Goal: Check status: Check status

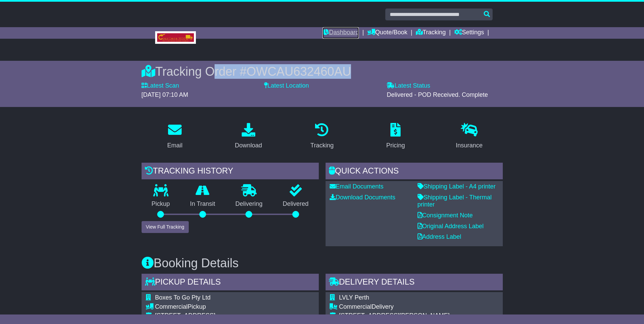
click at [338, 27] on link "Dashboard" at bounding box center [340, 33] width 36 height 12
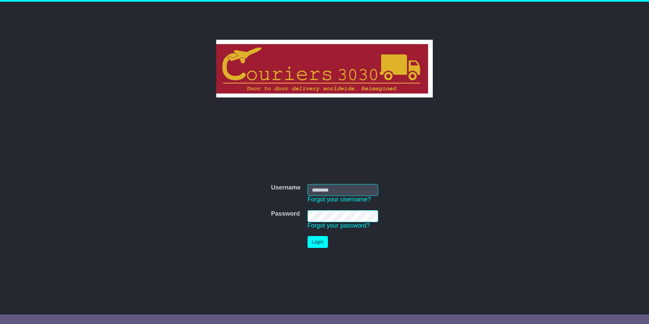
type input "********"
click at [311, 241] on button "Login" at bounding box center [317, 242] width 20 height 12
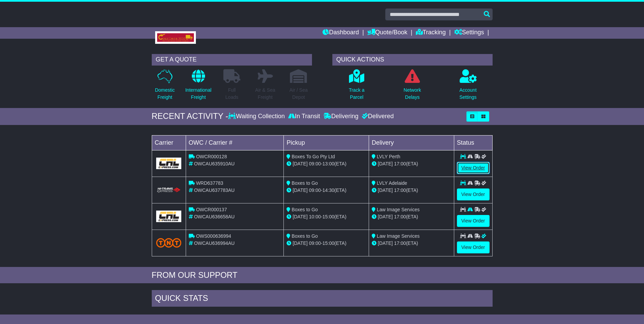
click at [475, 165] on link "View Order" at bounding box center [473, 168] width 33 height 12
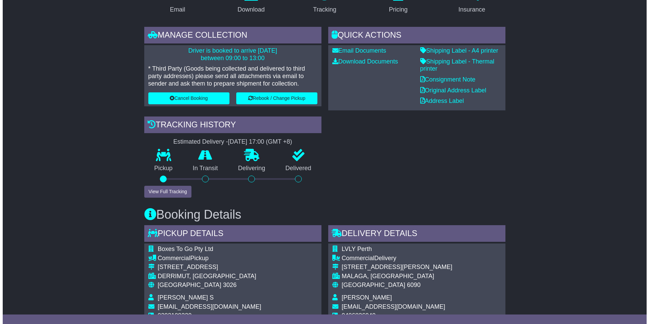
scroll to position [170, 0]
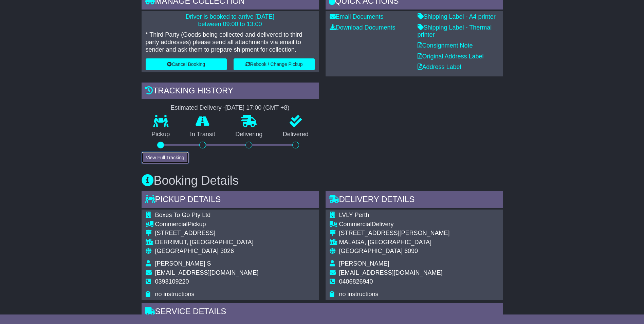
click at [156, 159] on button "View Full Tracking" at bounding box center [164, 158] width 47 height 12
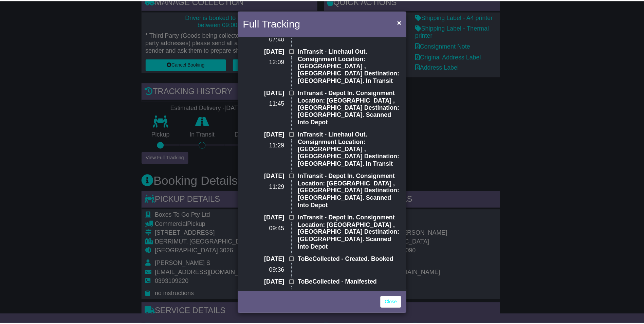
scroll to position [54, 0]
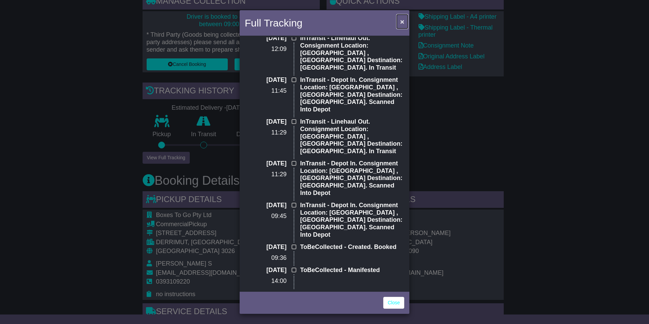
click at [403, 20] on span "×" at bounding box center [402, 22] width 4 height 8
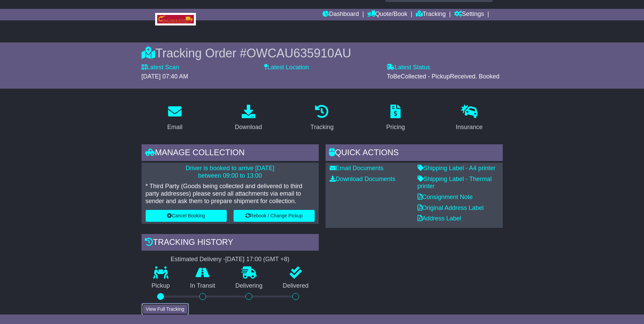
scroll to position [0, 0]
